Goal: Find specific page/section: Find specific page/section

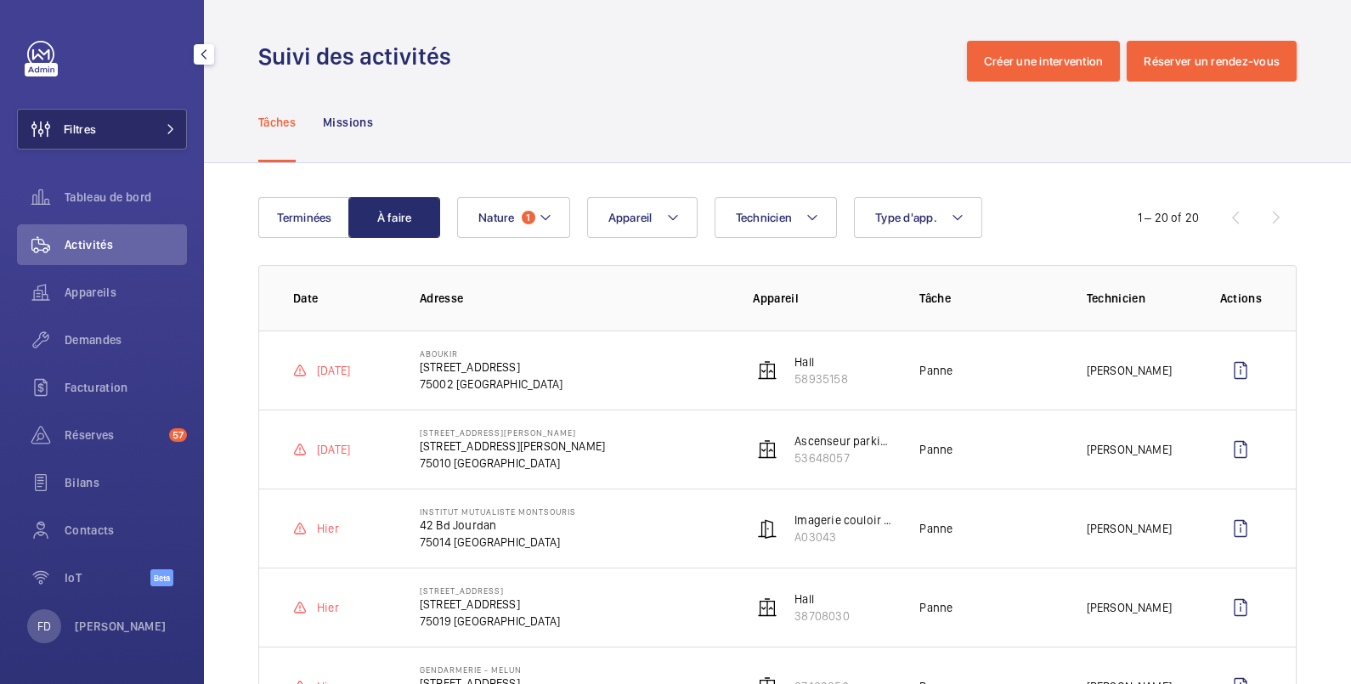
click at [95, 130] on span "Filtres" at bounding box center [80, 129] width 32 height 17
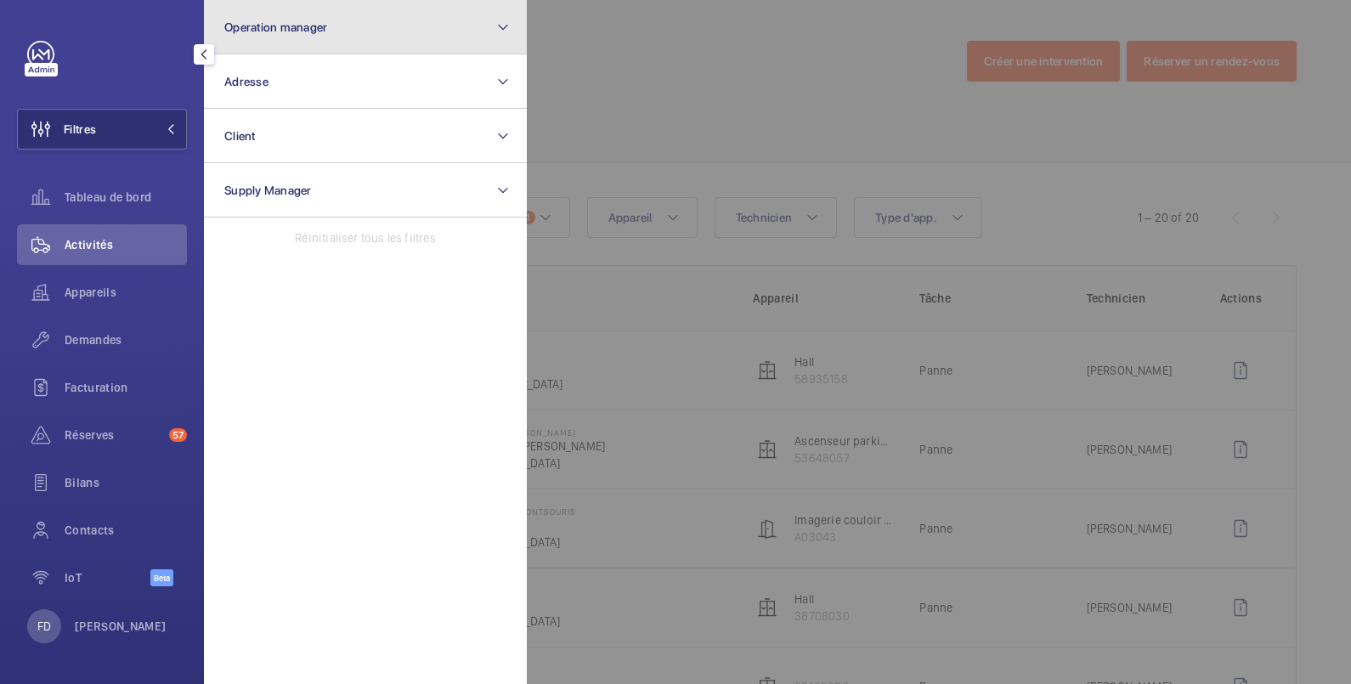
click at [298, 25] on span "Operation manager" at bounding box center [275, 27] width 103 height 14
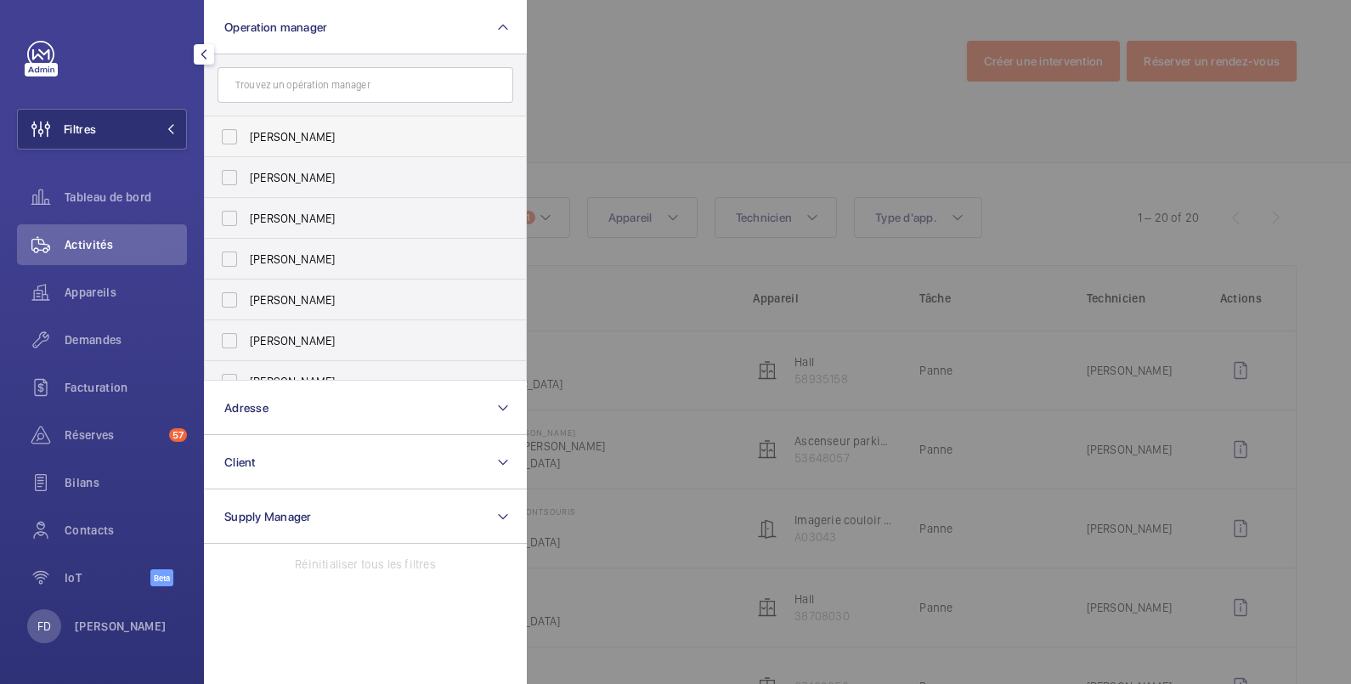
click at [299, 126] on label "[PERSON_NAME]" at bounding box center [353, 136] width 296 height 41
click at [246, 126] on input "[PERSON_NAME]" at bounding box center [229, 137] width 34 height 34
checkbox input "true"
click at [582, 59] on div at bounding box center [1202, 342] width 1351 height 684
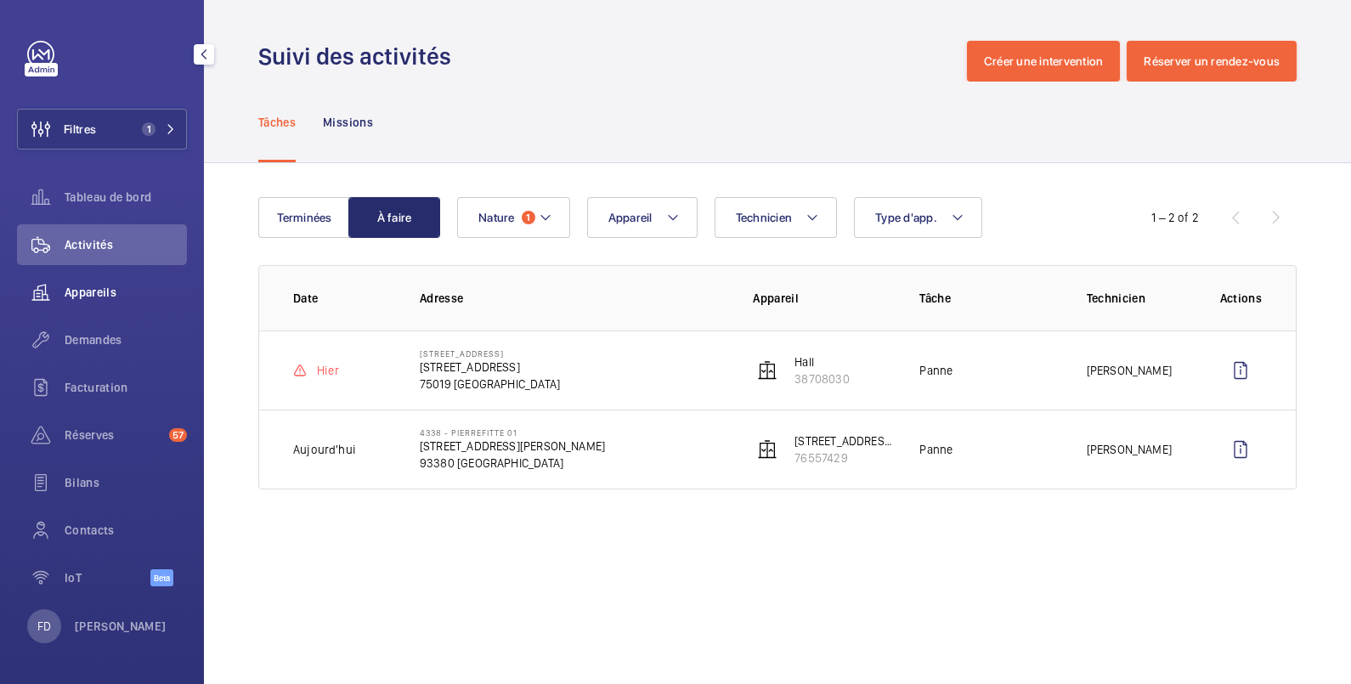
click at [82, 289] on span "Appareils" at bounding box center [126, 292] width 122 height 17
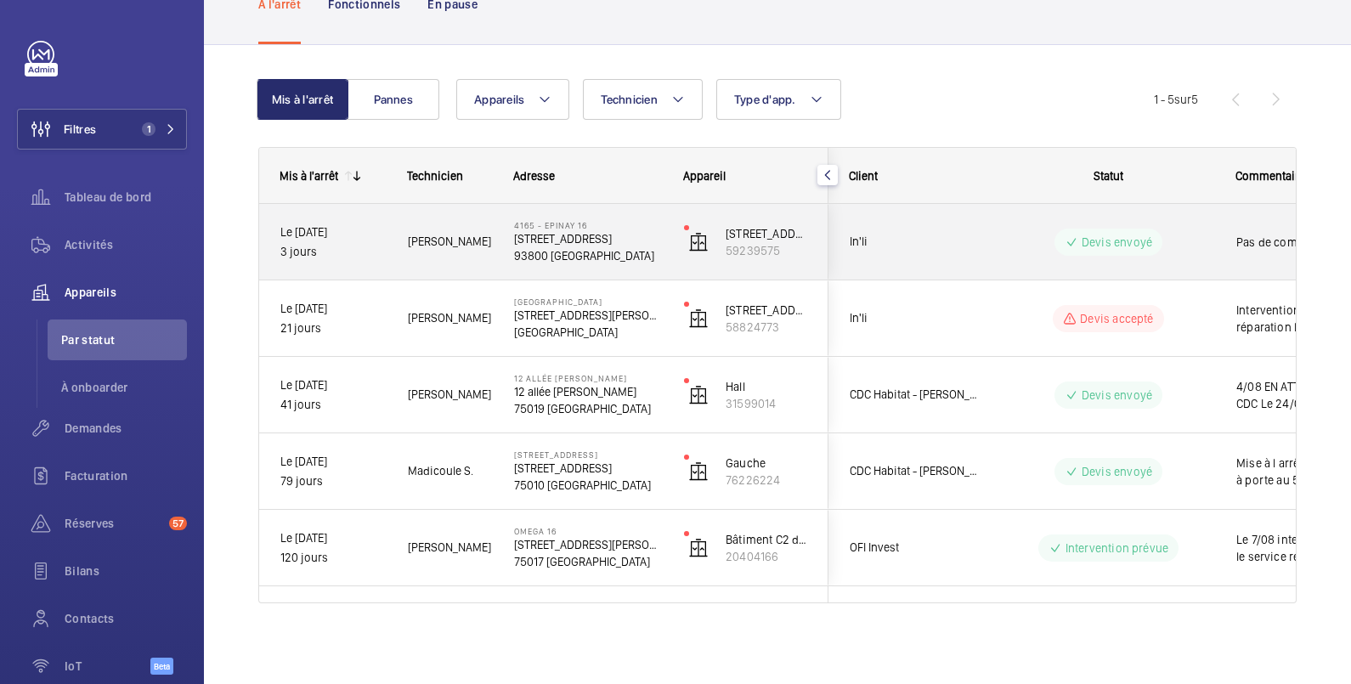
click at [1184, 223] on div "Devis envoyé" at bounding box center [1098, 242] width 232 height 61
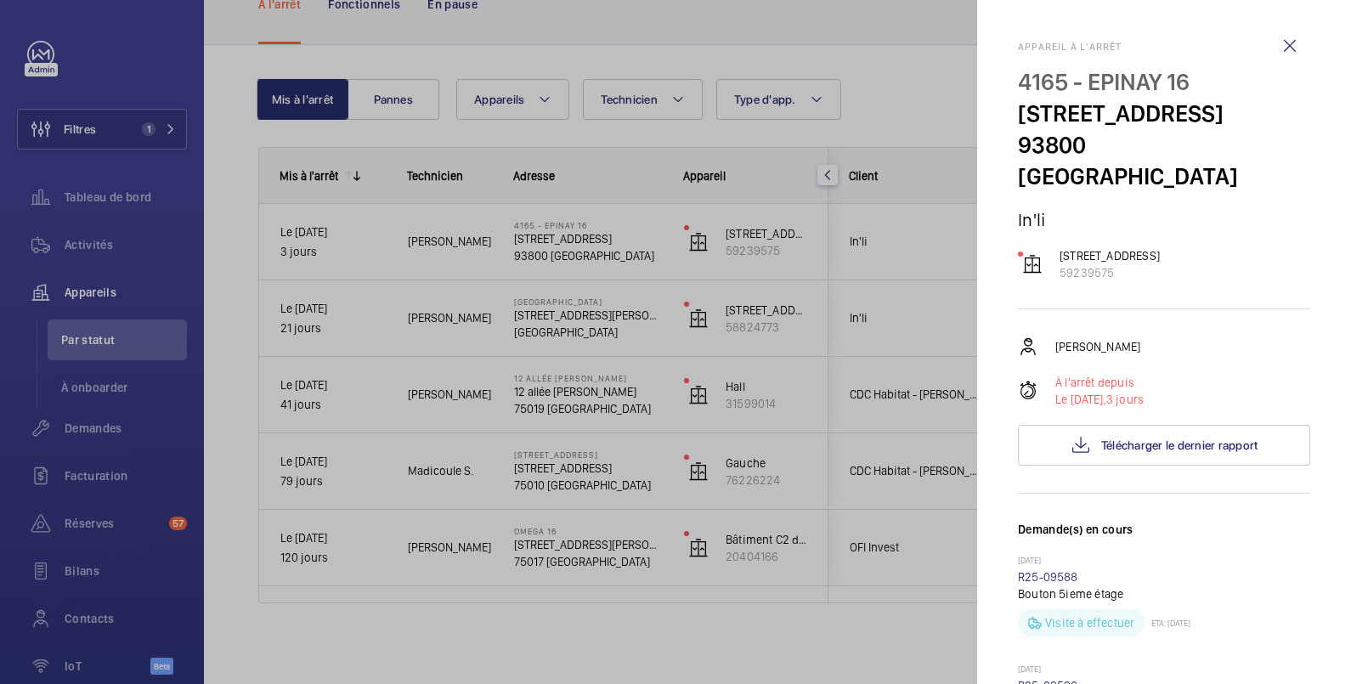
scroll to position [283, 0]
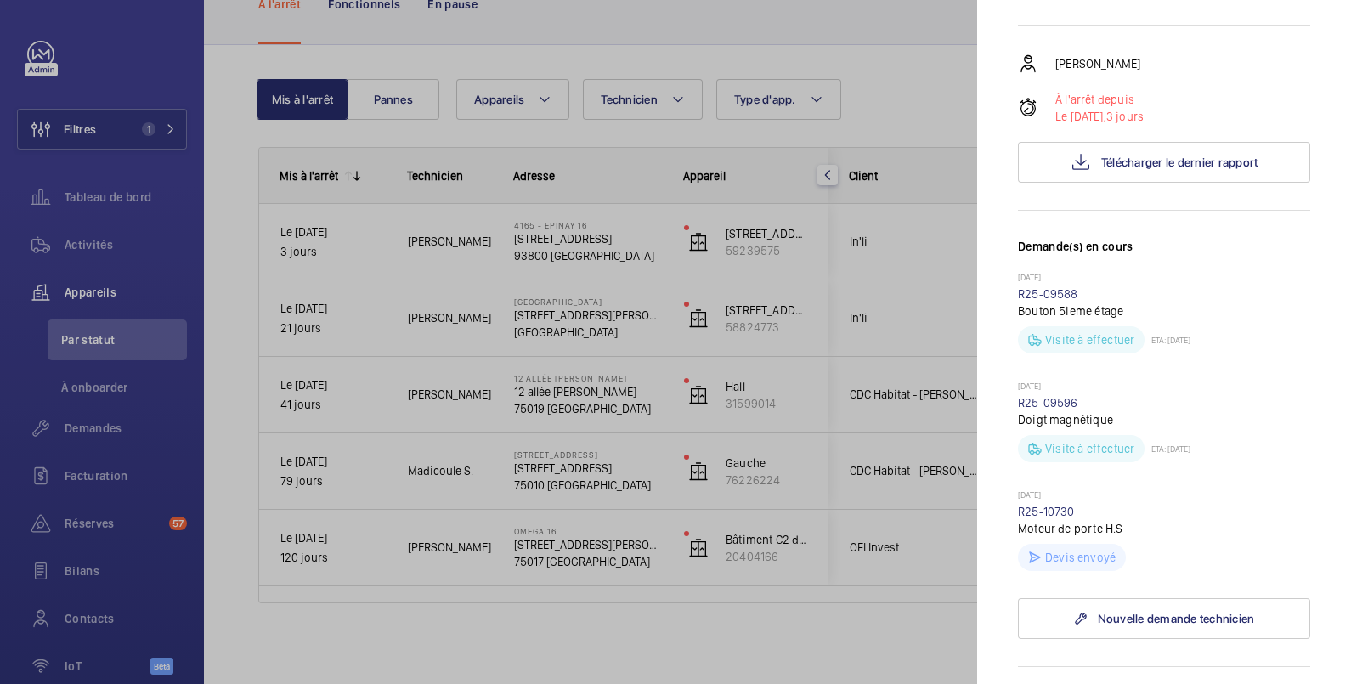
click at [878, 86] on div at bounding box center [675, 342] width 1351 height 684
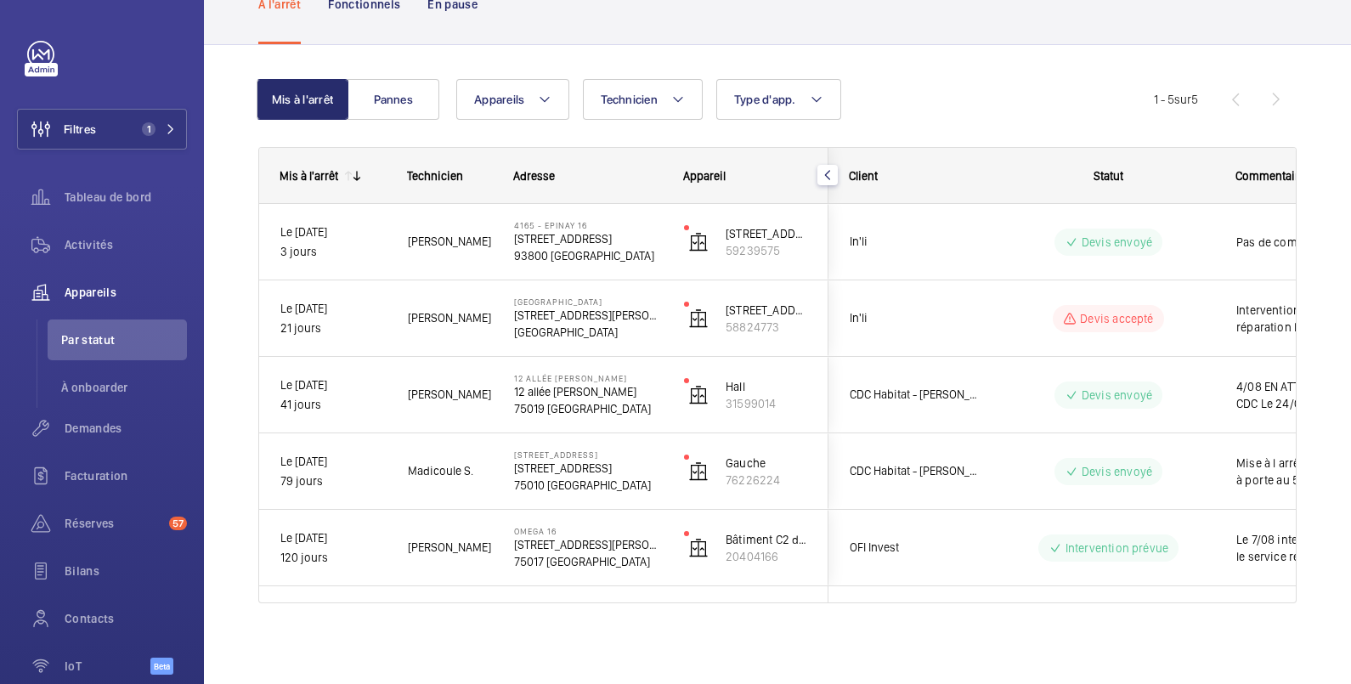
scroll to position [0, 0]
